Goal: Check status

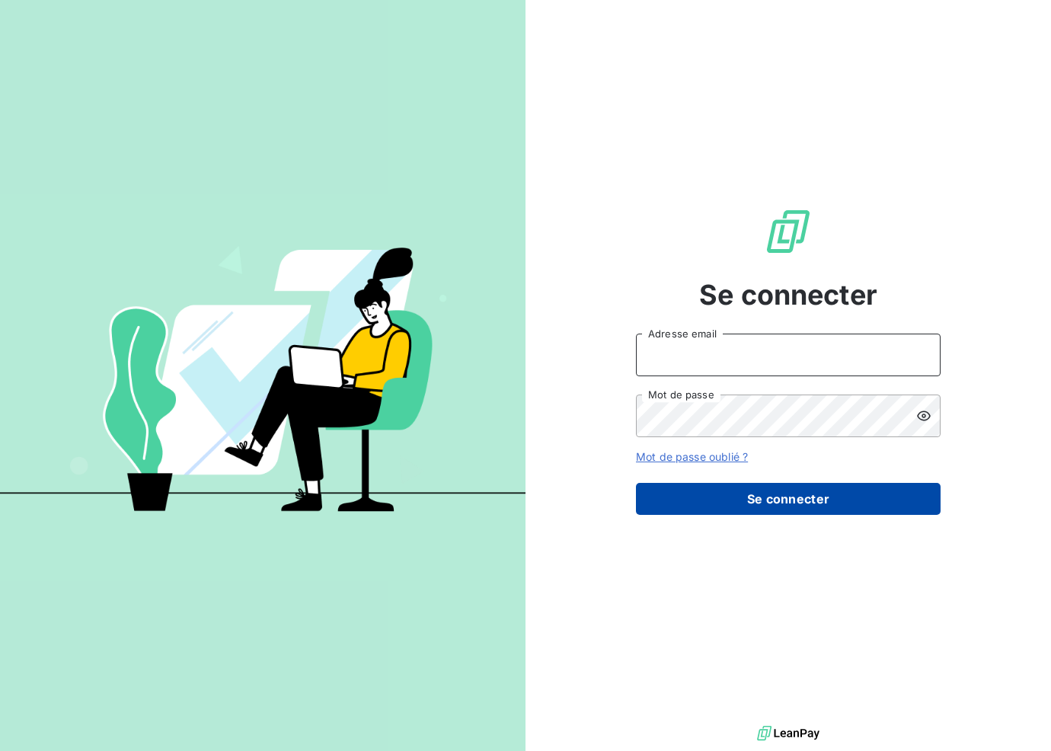
type input "[EMAIL_ADDRESS][DOMAIN_NAME]"
click at [826, 500] on button "Se connecter" at bounding box center [788, 499] width 305 height 32
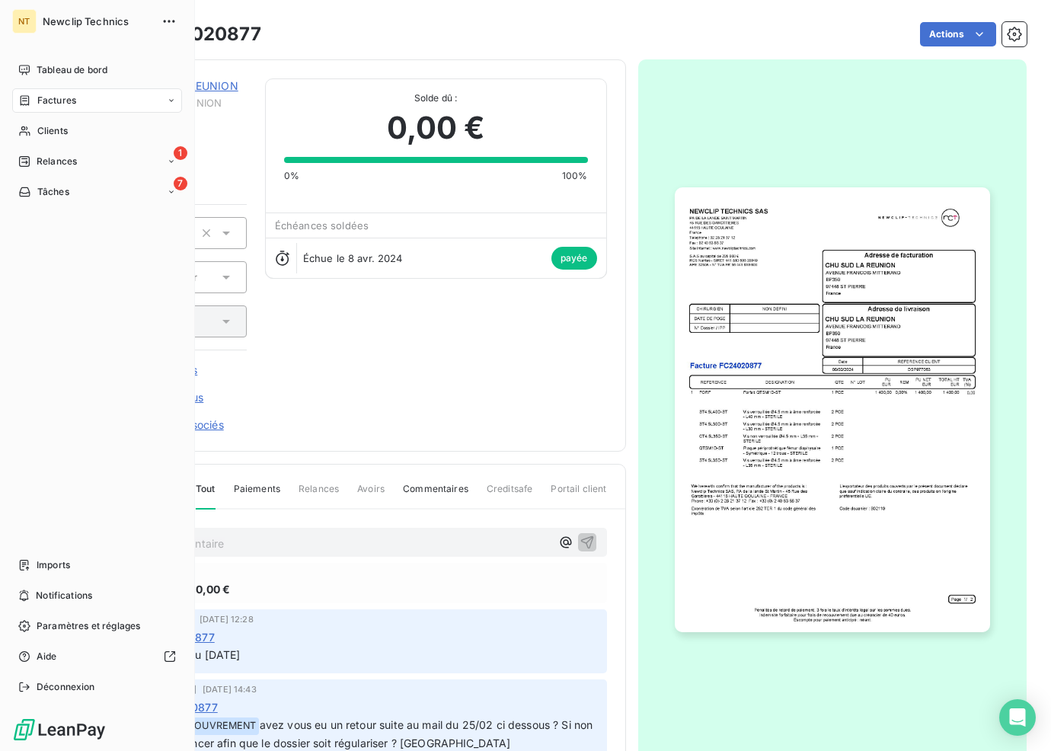
drag, startPoint x: 61, startPoint y: 106, endPoint x: 107, endPoint y: 115, distance: 47.4
click at [61, 106] on span "Factures" at bounding box center [56, 101] width 39 height 14
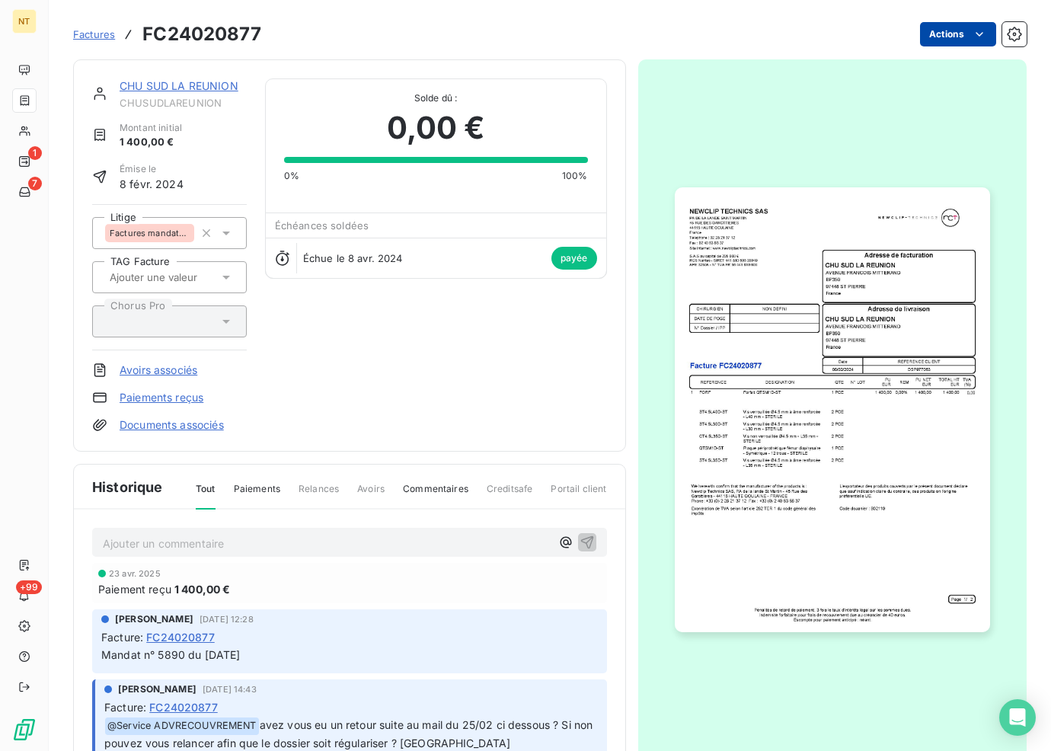
click at [924, 41] on html "NT 1 7 +99 Factures FC24020877 Actions CHU SUD LA REUNION CHUSUDLAREUNION Monta…" at bounding box center [525, 375] width 1051 height 751
click at [15, 18] on html "NT 1 7 +99 Factures FC24020877 Actions Contact client Créer une tâche CHU SUD L…" at bounding box center [525, 375] width 1051 height 751
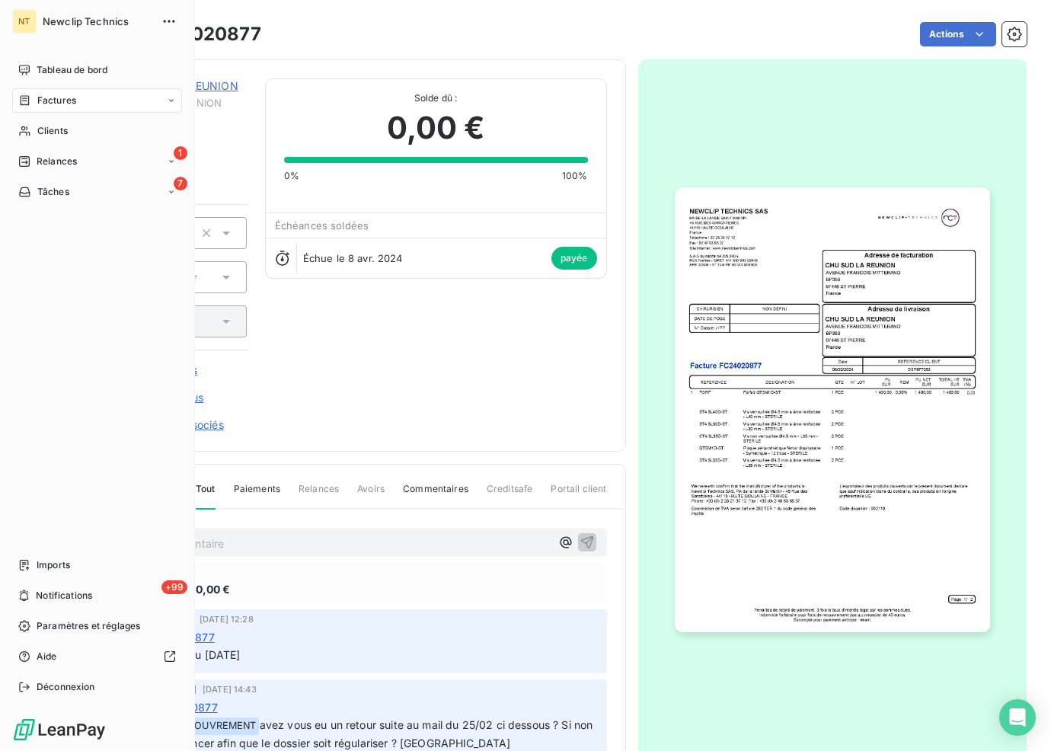
click at [46, 97] on span "Factures" at bounding box center [56, 101] width 39 height 14
click at [92, 126] on div "Factures" at bounding box center [106, 131] width 152 height 24
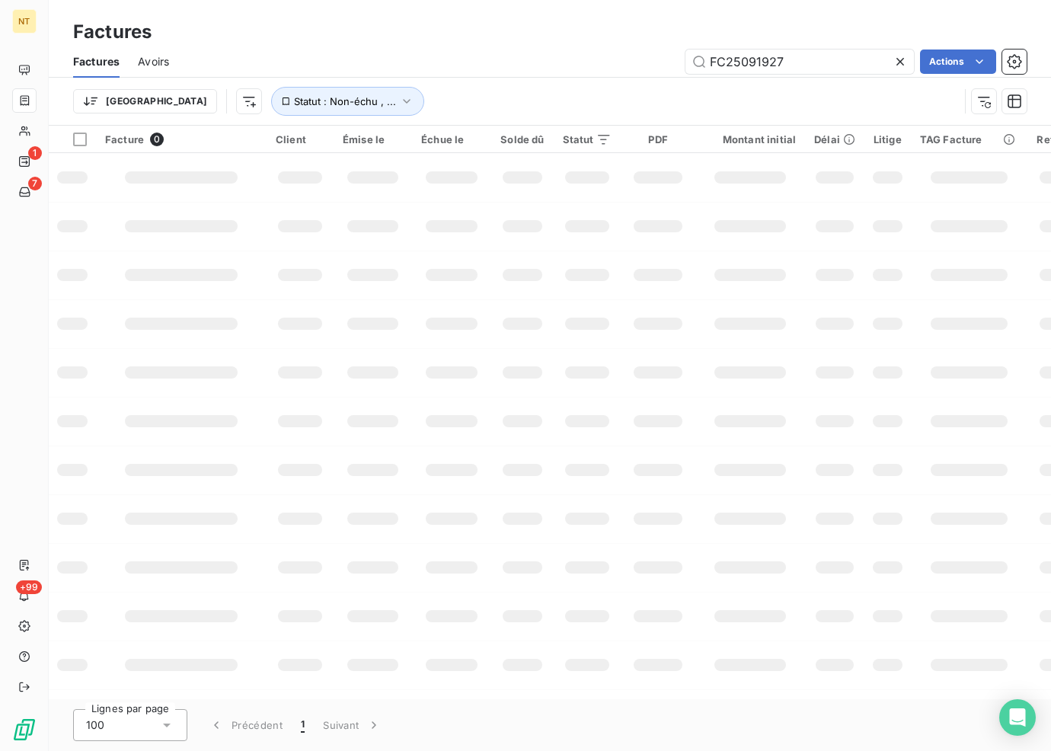
drag, startPoint x: 762, startPoint y: 67, endPoint x: 670, endPoint y: 80, distance: 92.3
click at [690, 75] on div "Factures Avoirs FC25091927 Actions" at bounding box center [550, 62] width 1002 height 32
type input "FC25091987"
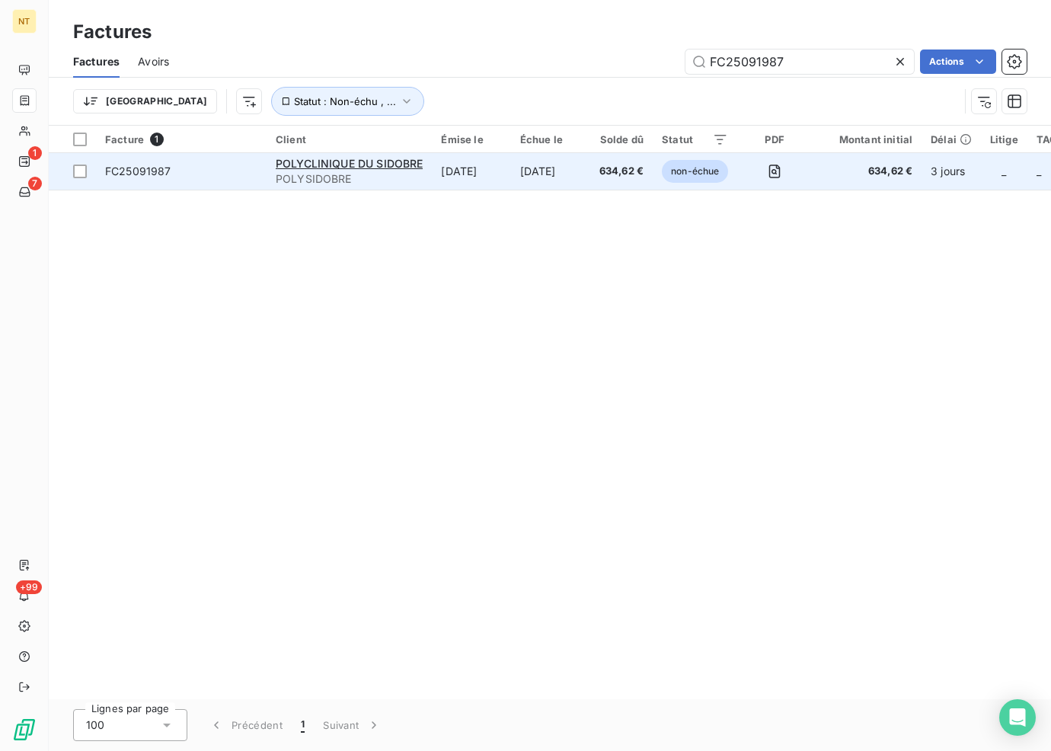
click at [623, 174] on span "634,62 €" at bounding box center [621, 171] width 44 height 15
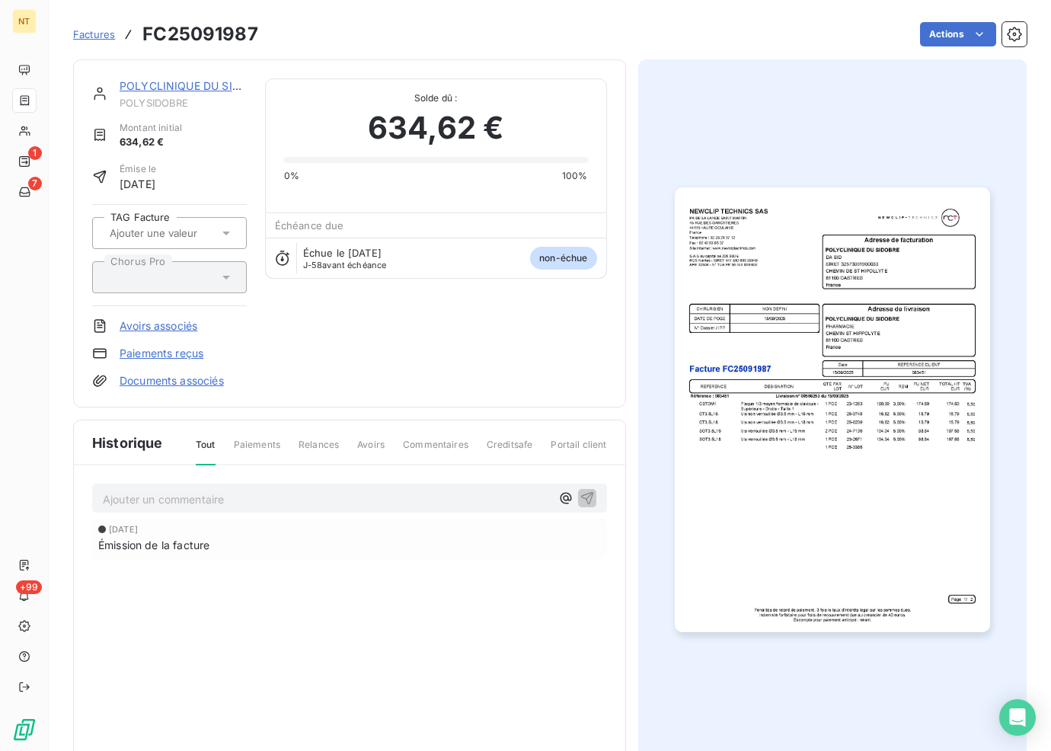
click at [452, 497] on p "Ajouter un commentaire ﻿" at bounding box center [327, 499] width 448 height 19
click at [267, 493] on p "AVOIR PARTIEL" at bounding box center [327, 499] width 448 height 18
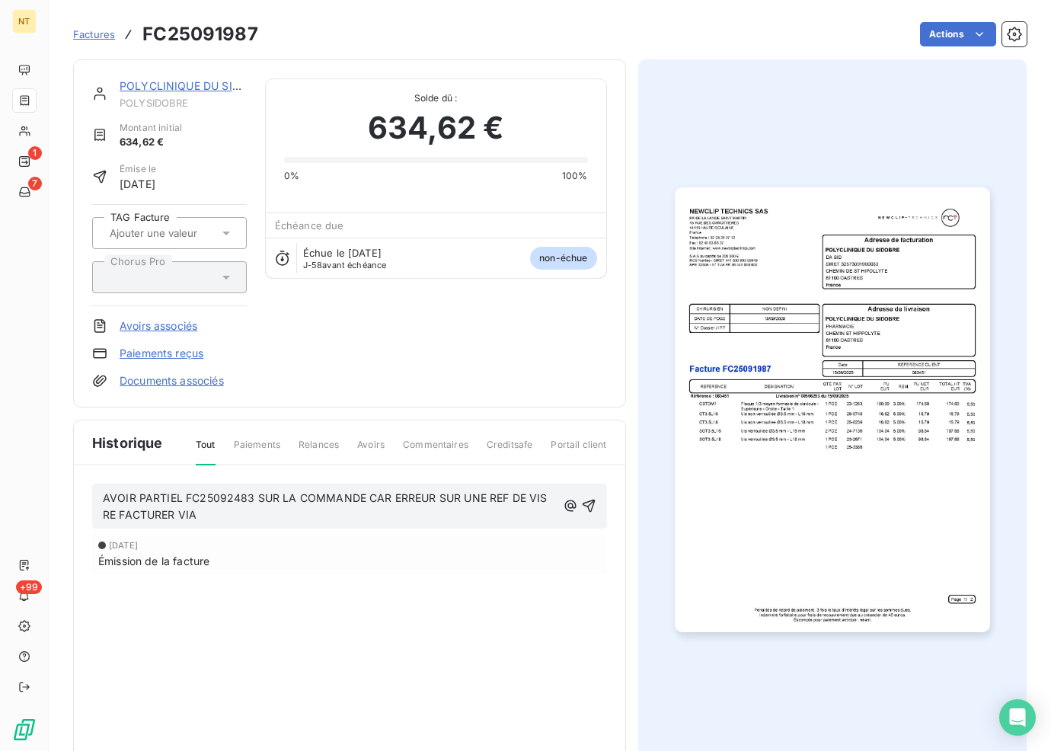
drag, startPoint x: 241, startPoint y: 520, endPoint x: 102, endPoint y: 521, distance: 139.4
click at [103, 521] on p "AVOIR PARTIEL FC25092483 SUR LA COMMANDE CAR ERREUR SUR UNE REF DE VIS RE FACTU…" at bounding box center [330, 507] width 454 height 35
click at [588, 497] on icon "button" at bounding box center [587, 497] width 15 height 15
